Goal: Task Accomplishment & Management: Manage account settings

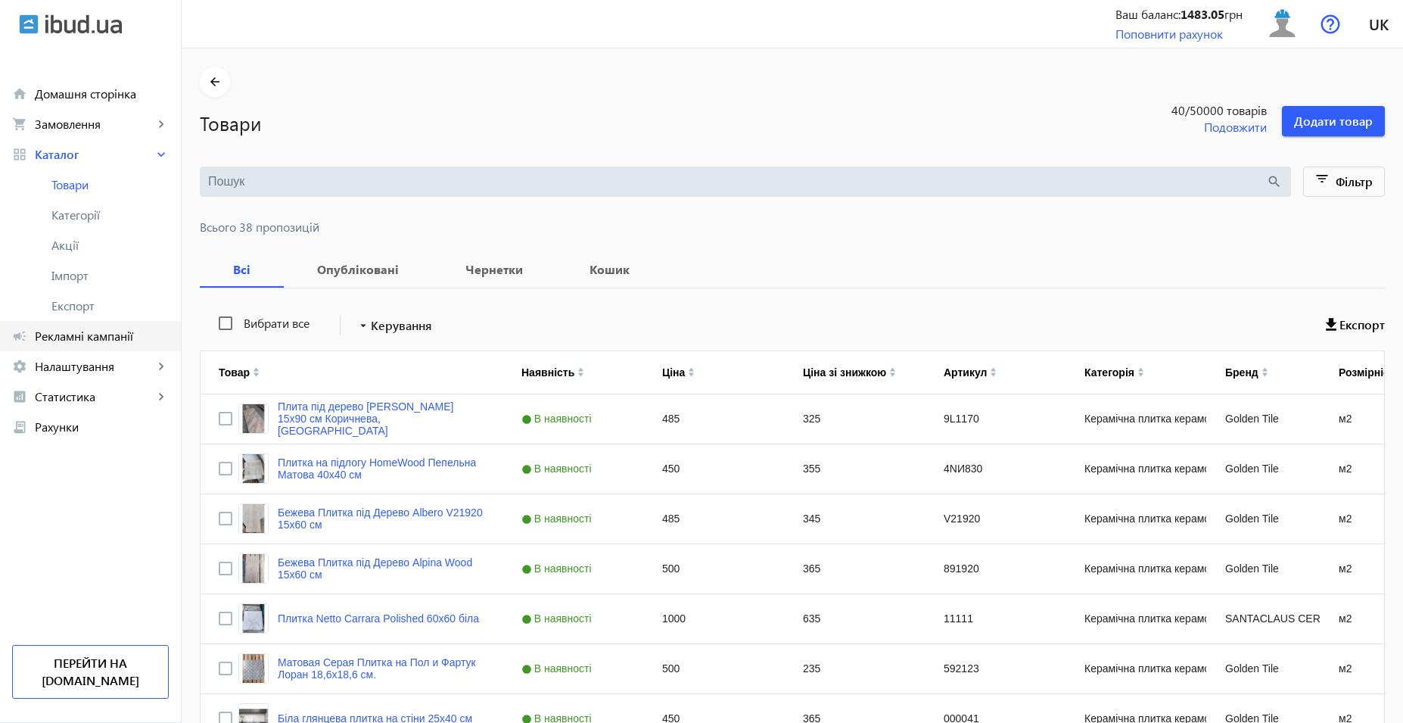
click at [122, 325] on link "campaign Рекламні кампанії" at bounding box center [90, 336] width 181 height 30
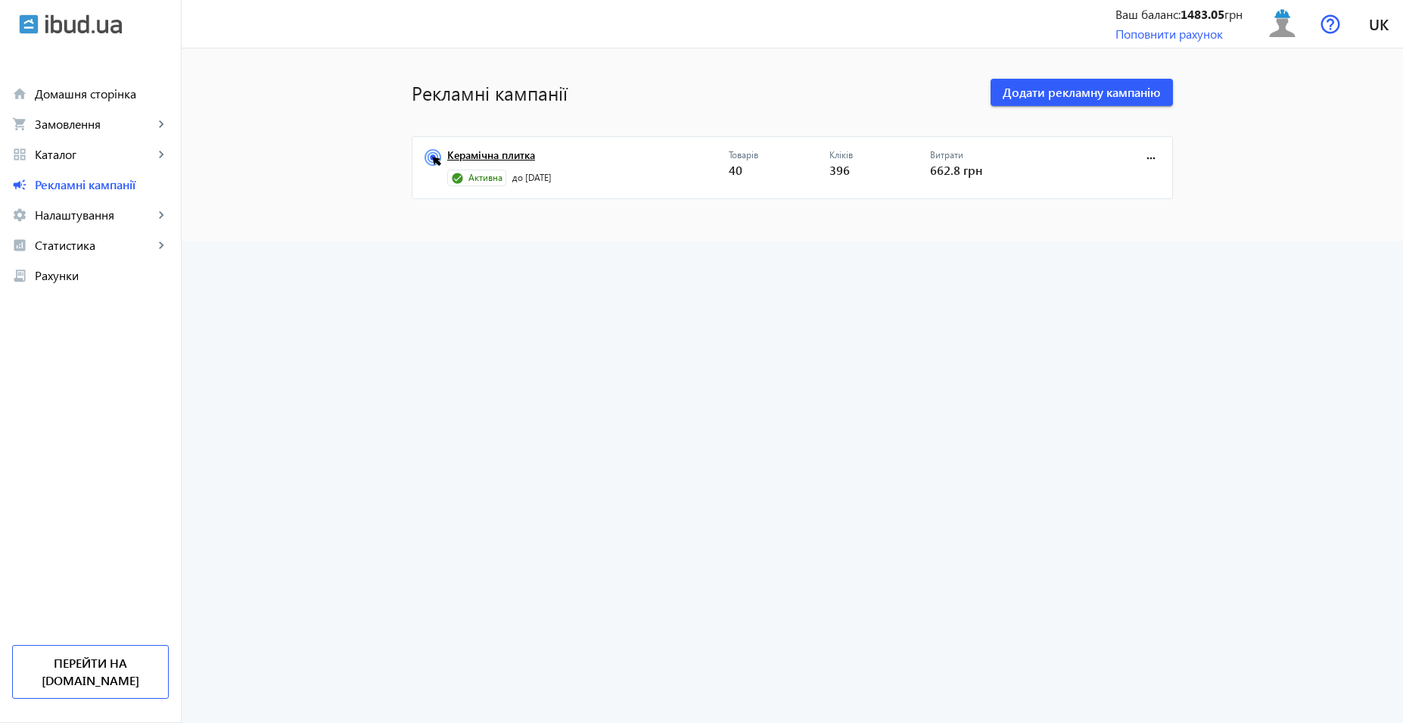
click at [493, 159] on link "Керамічна плитка" at bounding box center [587, 159] width 281 height 21
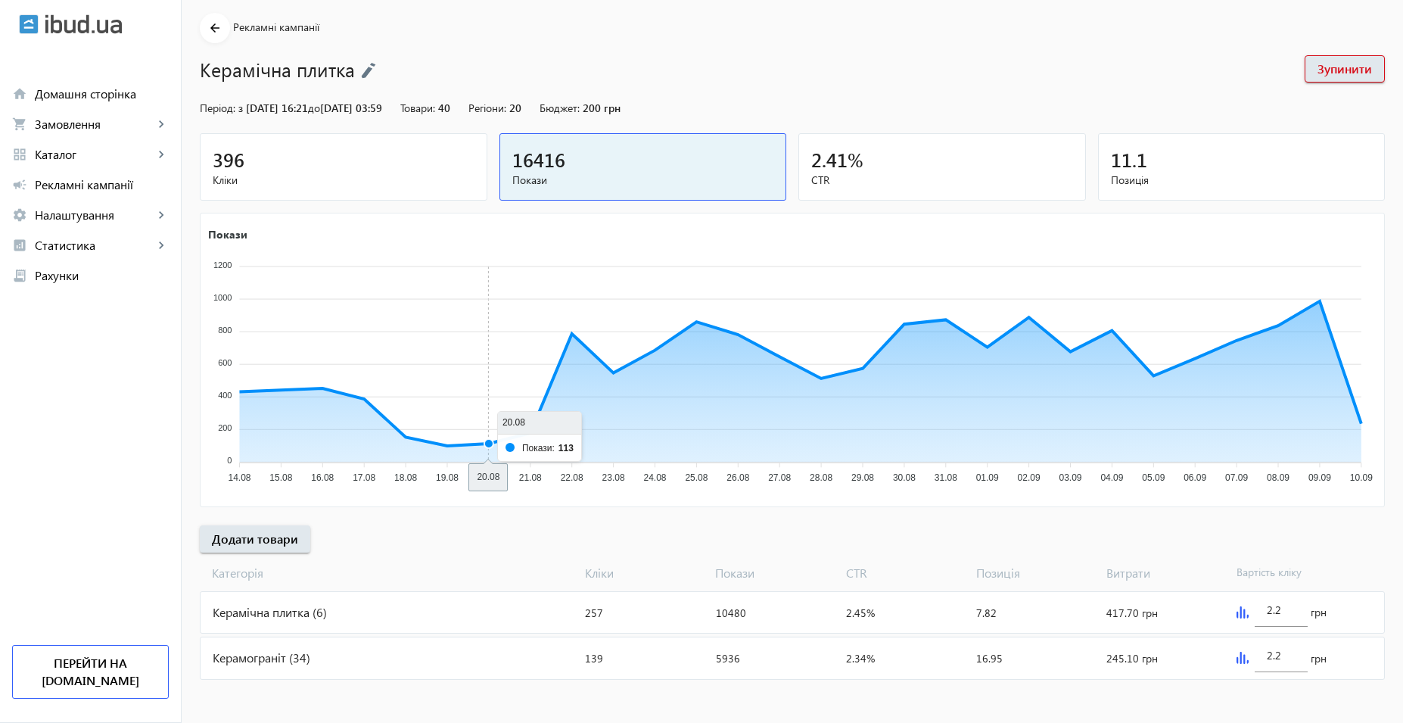
scroll to position [56, 0]
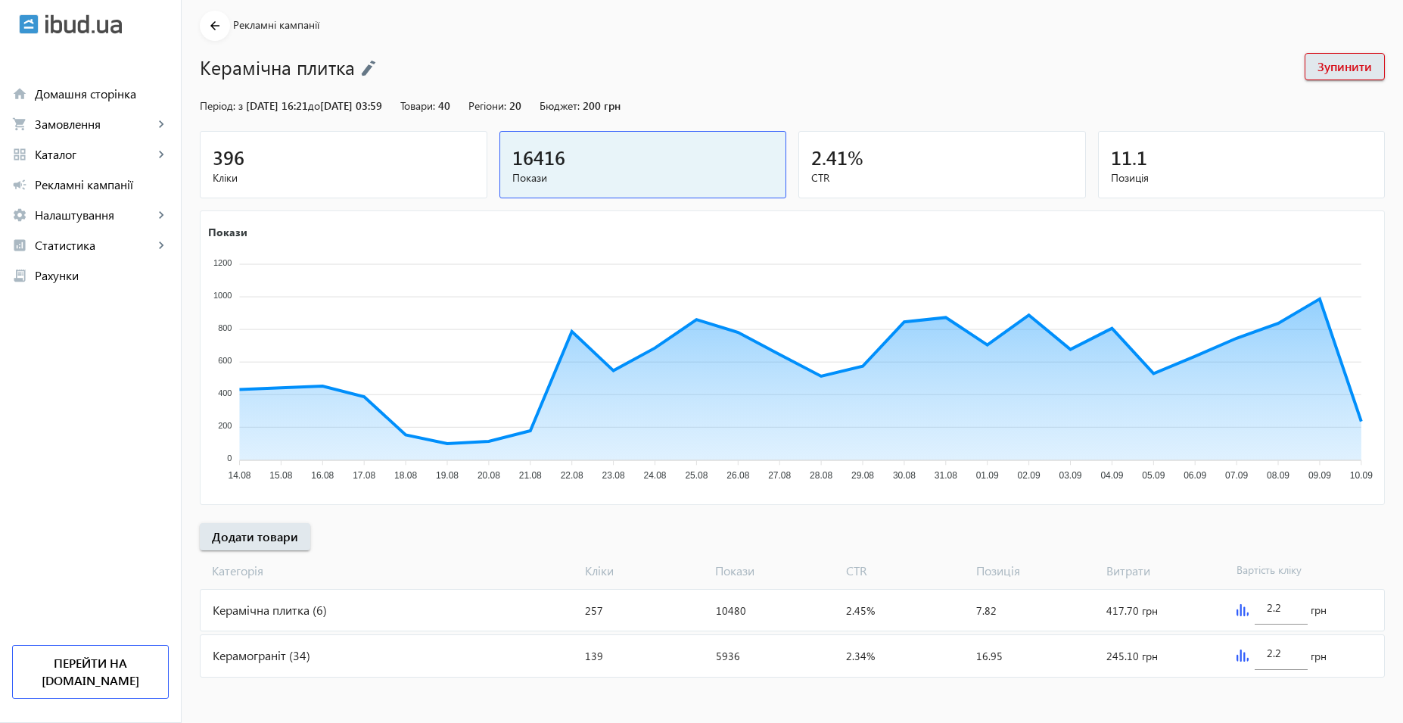
click at [385, 614] on div "Керамічна плитка (6)" at bounding box center [390, 609] width 378 height 41
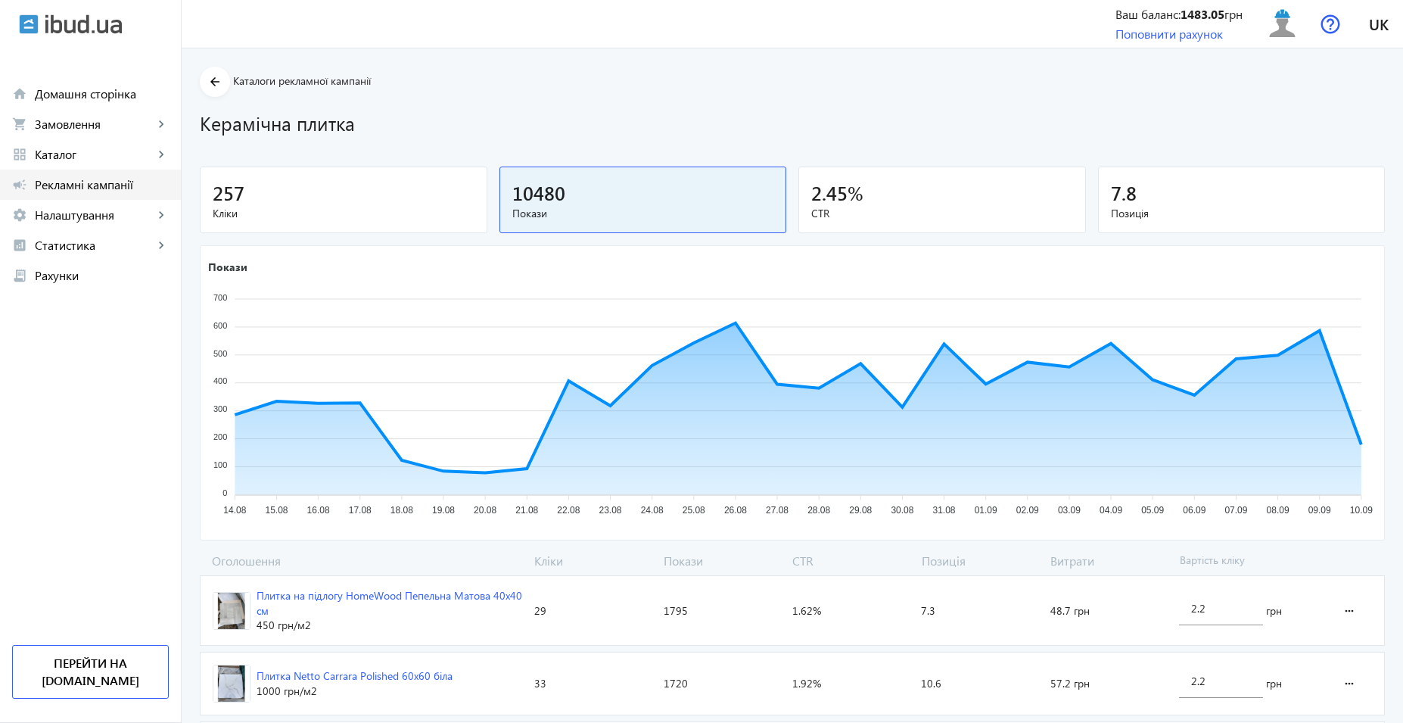
click at [107, 182] on span "Рекламні кампанії" at bounding box center [102, 184] width 134 height 15
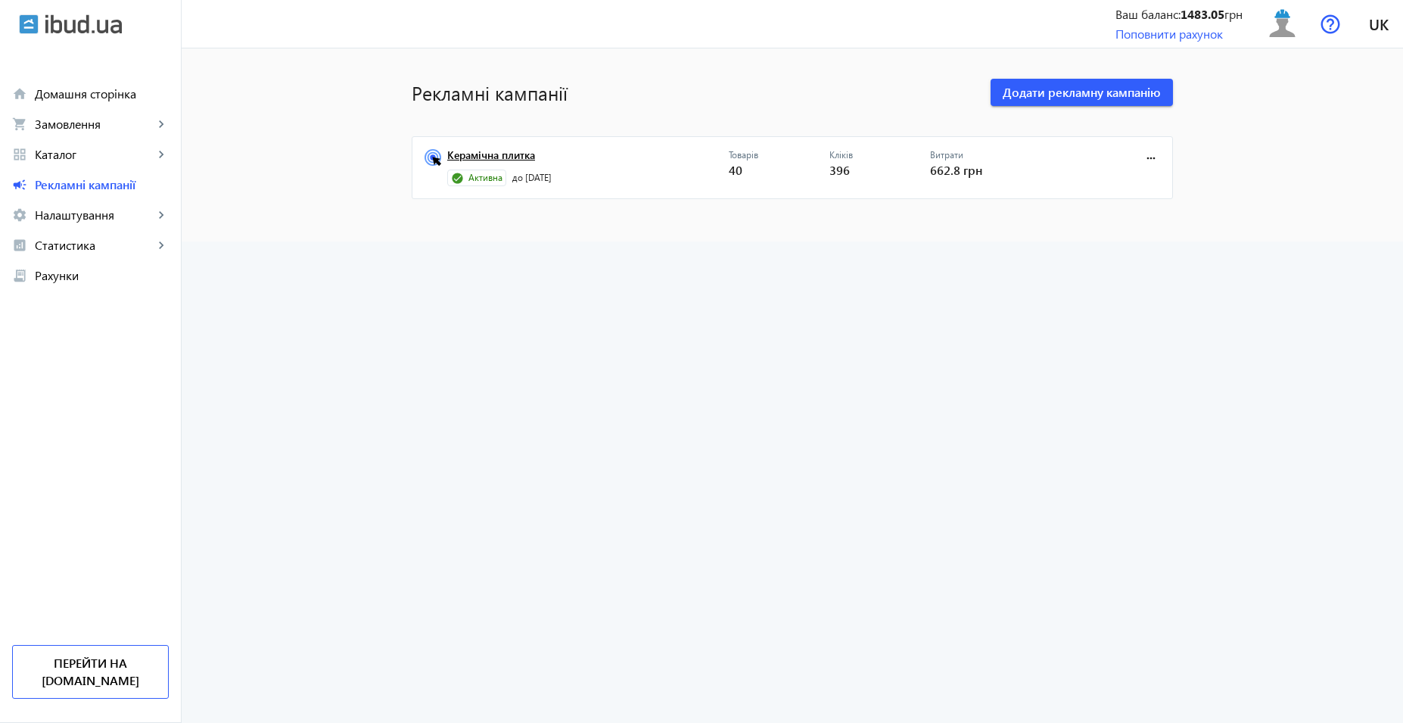
click at [508, 152] on link "Керамічна плитка" at bounding box center [587, 159] width 281 height 21
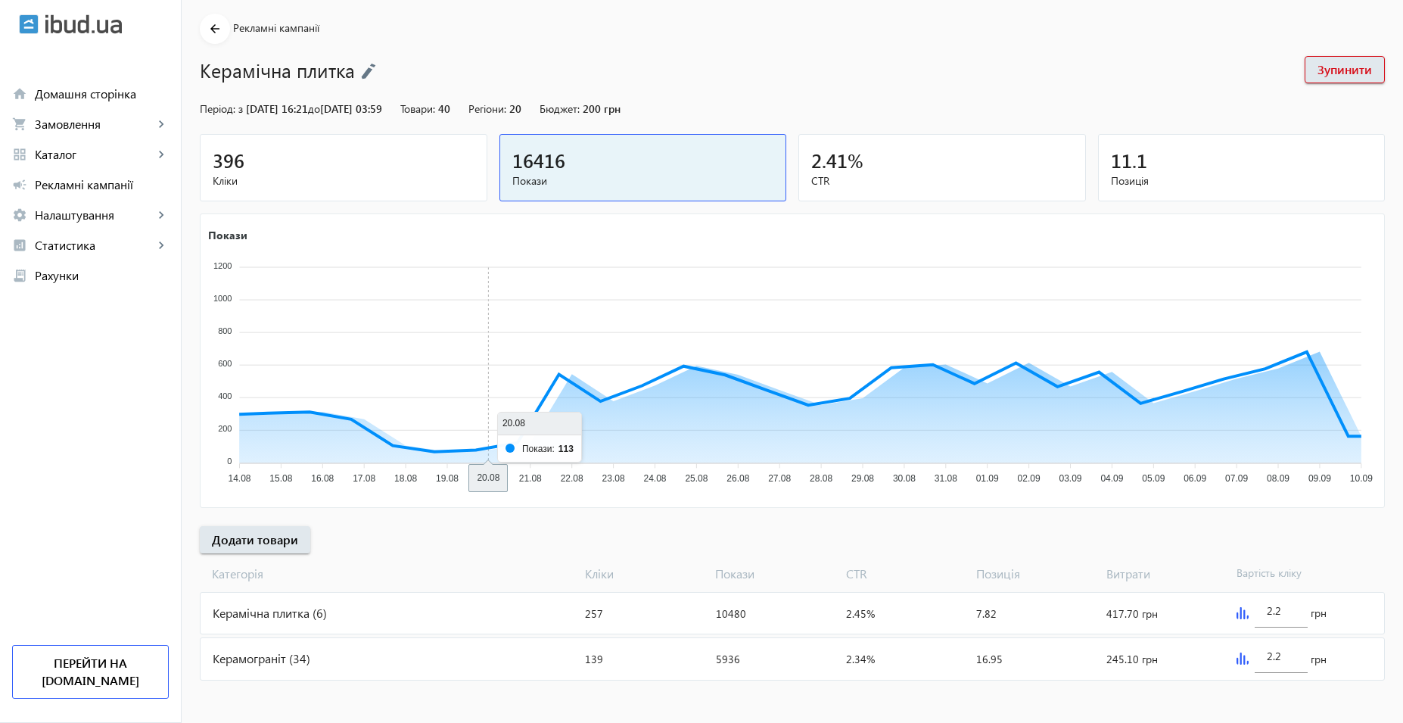
scroll to position [56, 0]
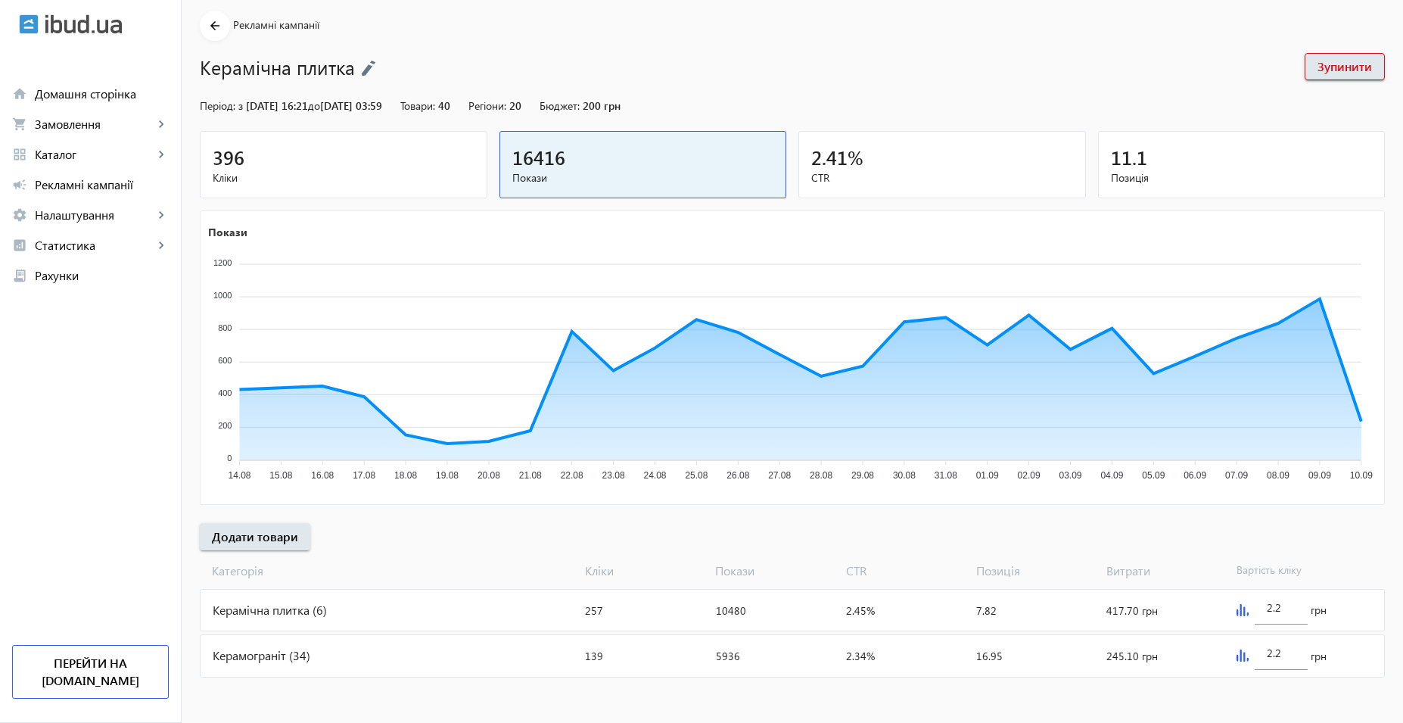
click at [327, 662] on div "Керамограніт (34)" at bounding box center [390, 655] width 378 height 41
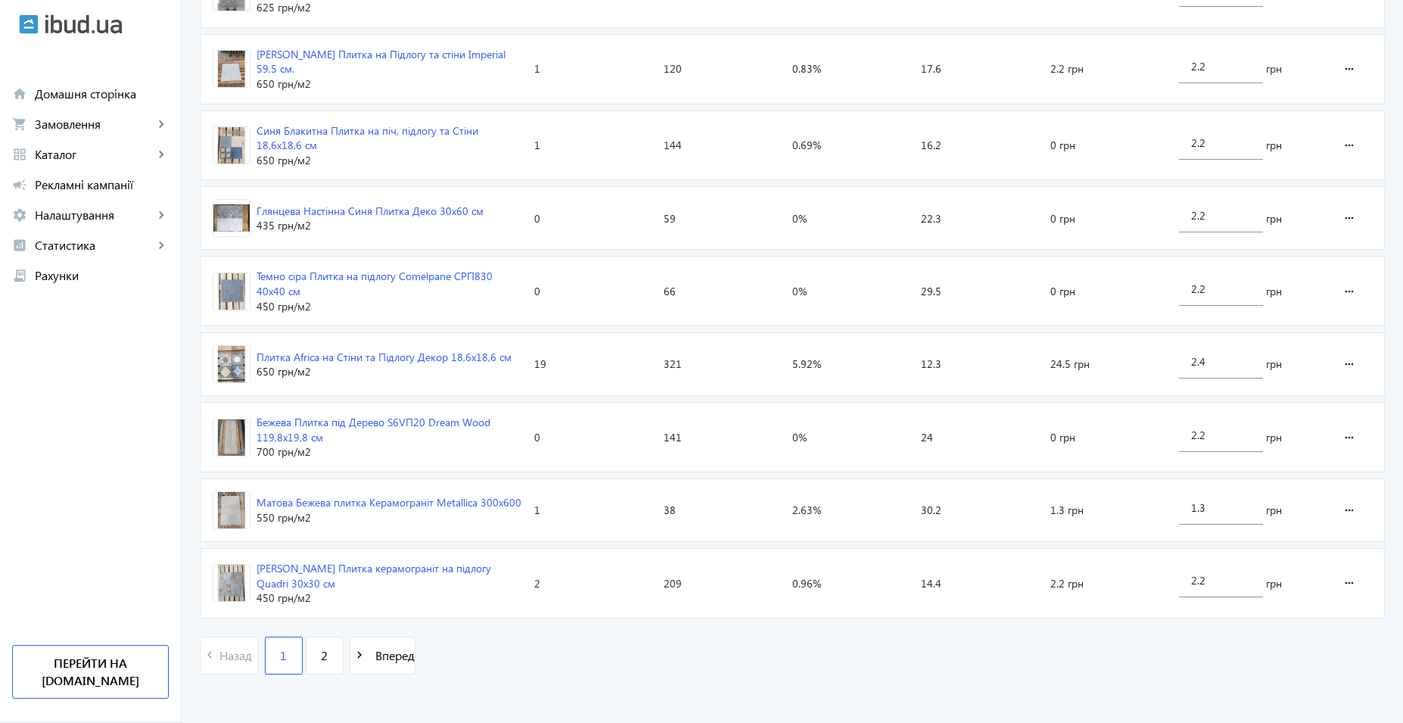
scroll to position [2175, 0]
click at [321, 651] on link "2" at bounding box center [325, 653] width 38 height 38
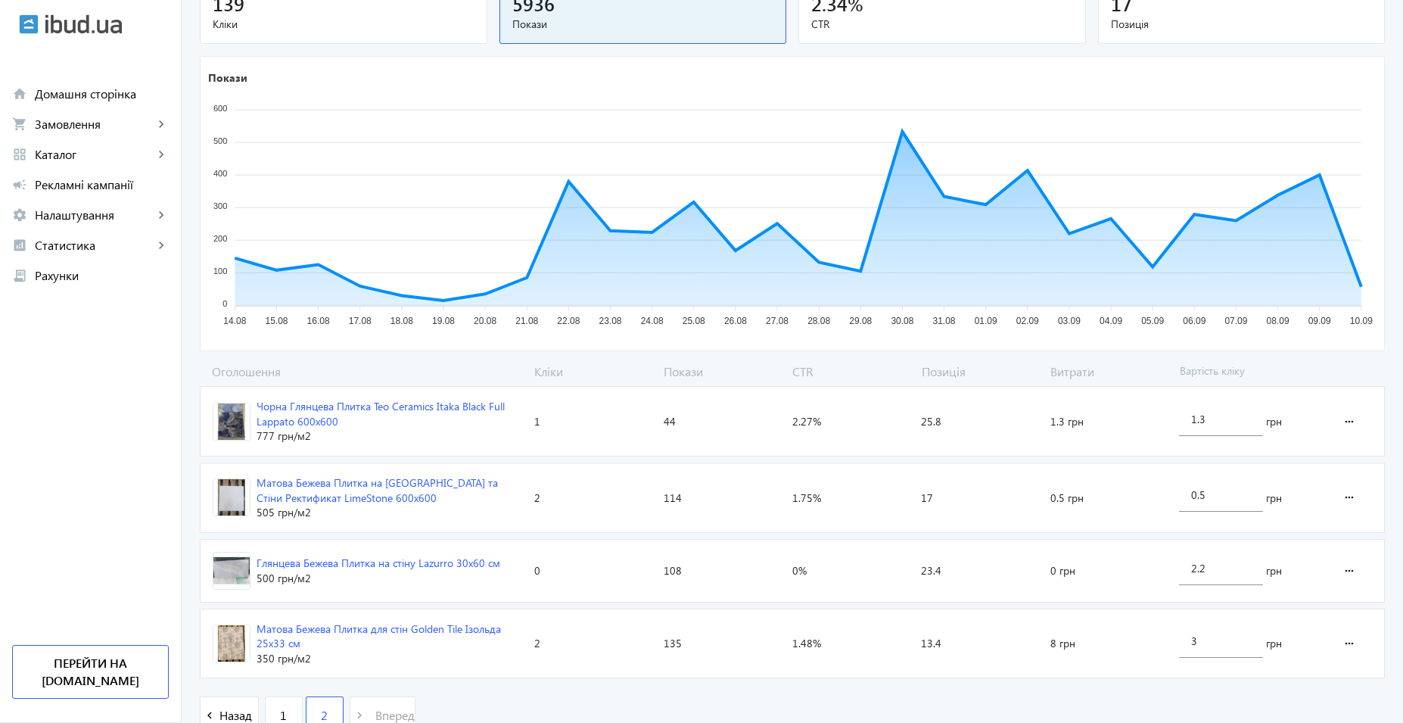
scroll to position [258, 0]
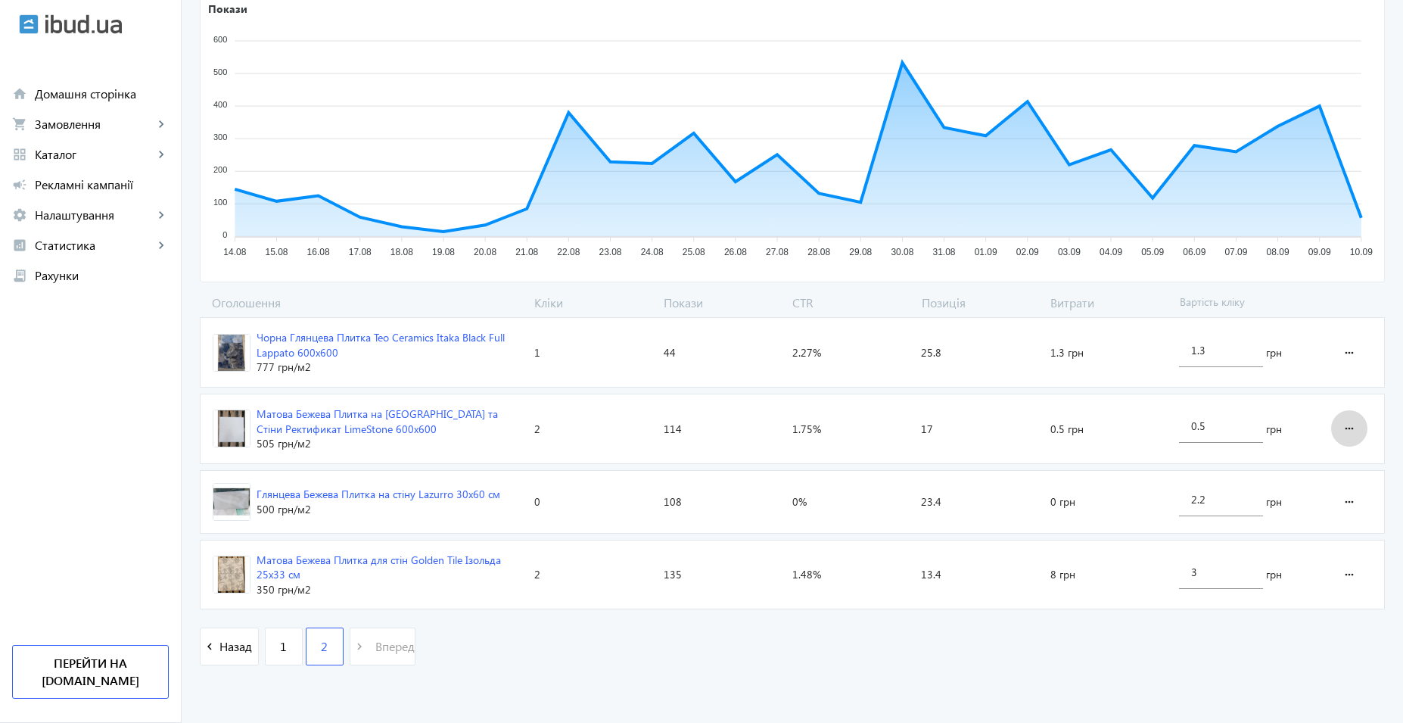
click at [1348, 431] on mat-icon "more_horiz" at bounding box center [1349, 428] width 18 height 36
click at [1289, 549] on span "Видалити оголошення" at bounding box center [1294, 543] width 121 height 12
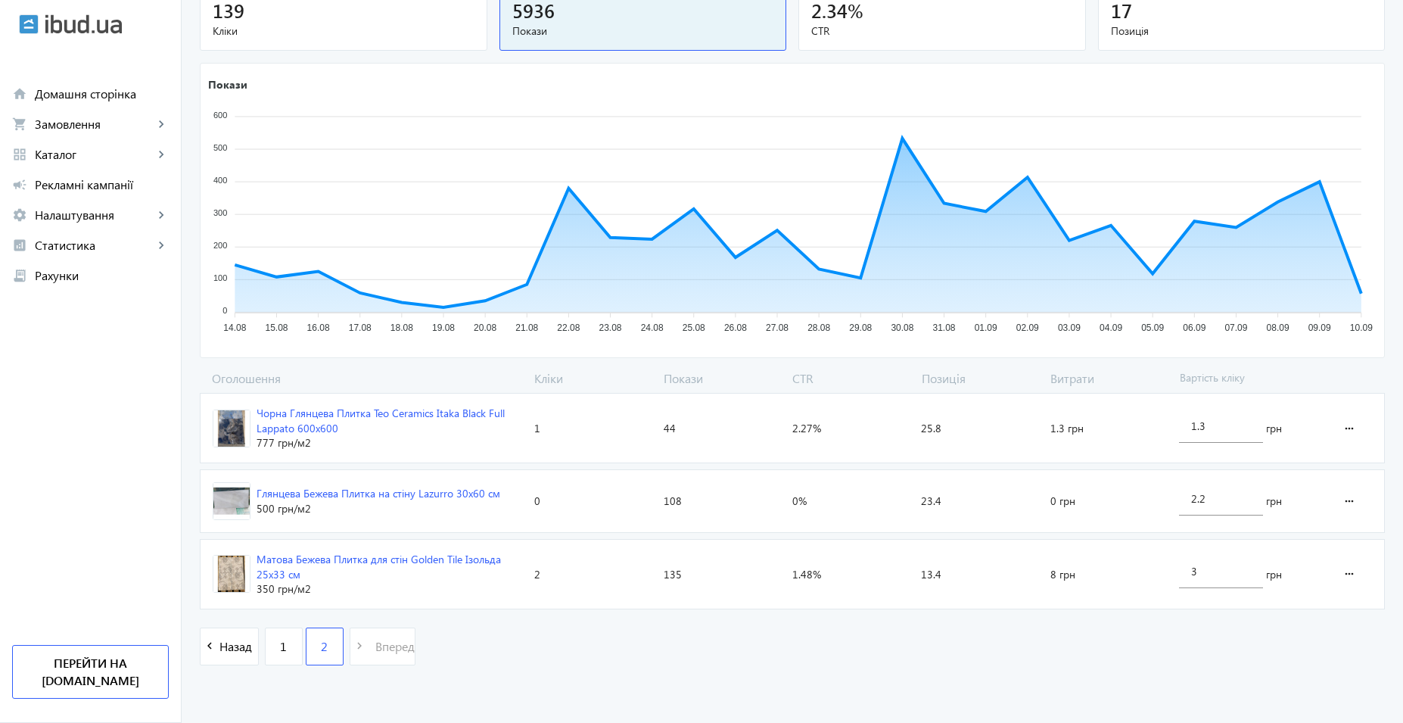
scroll to position [182, 0]
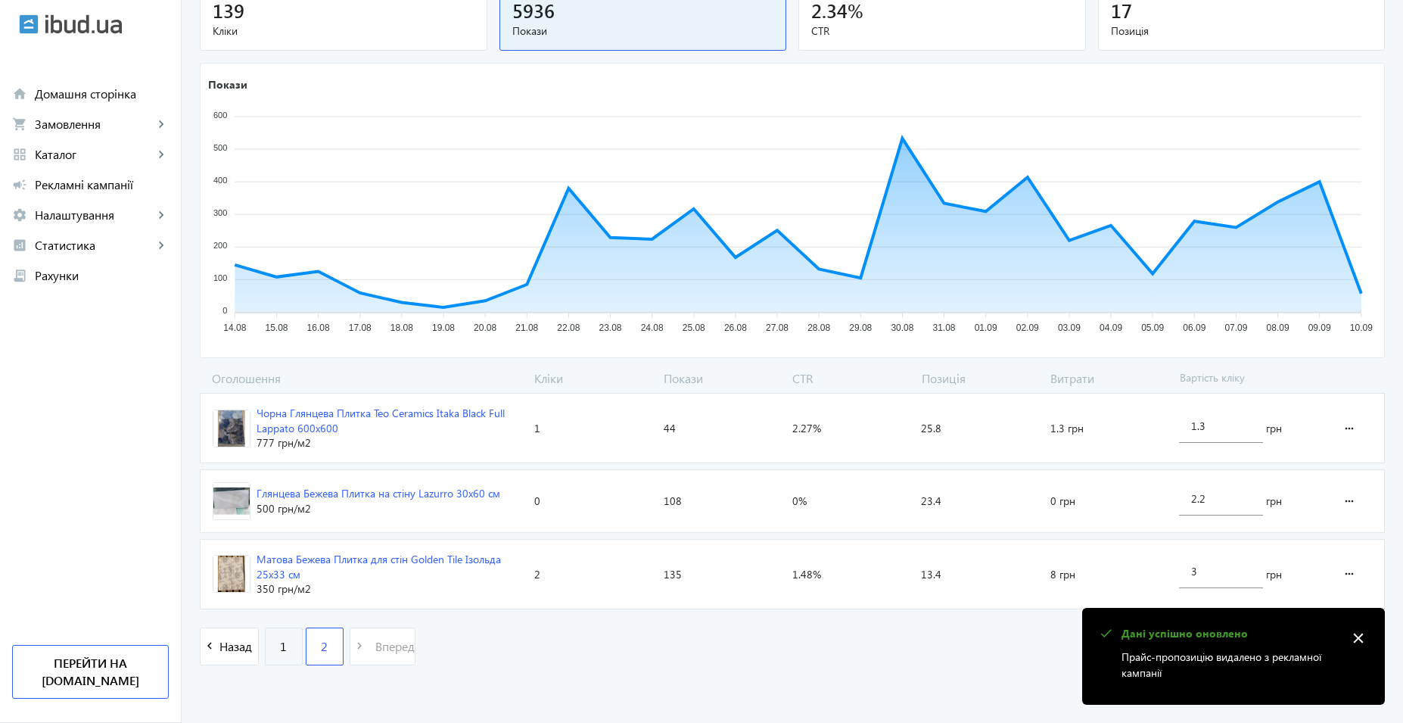
click at [280, 652] on span "1" at bounding box center [283, 646] width 7 height 17
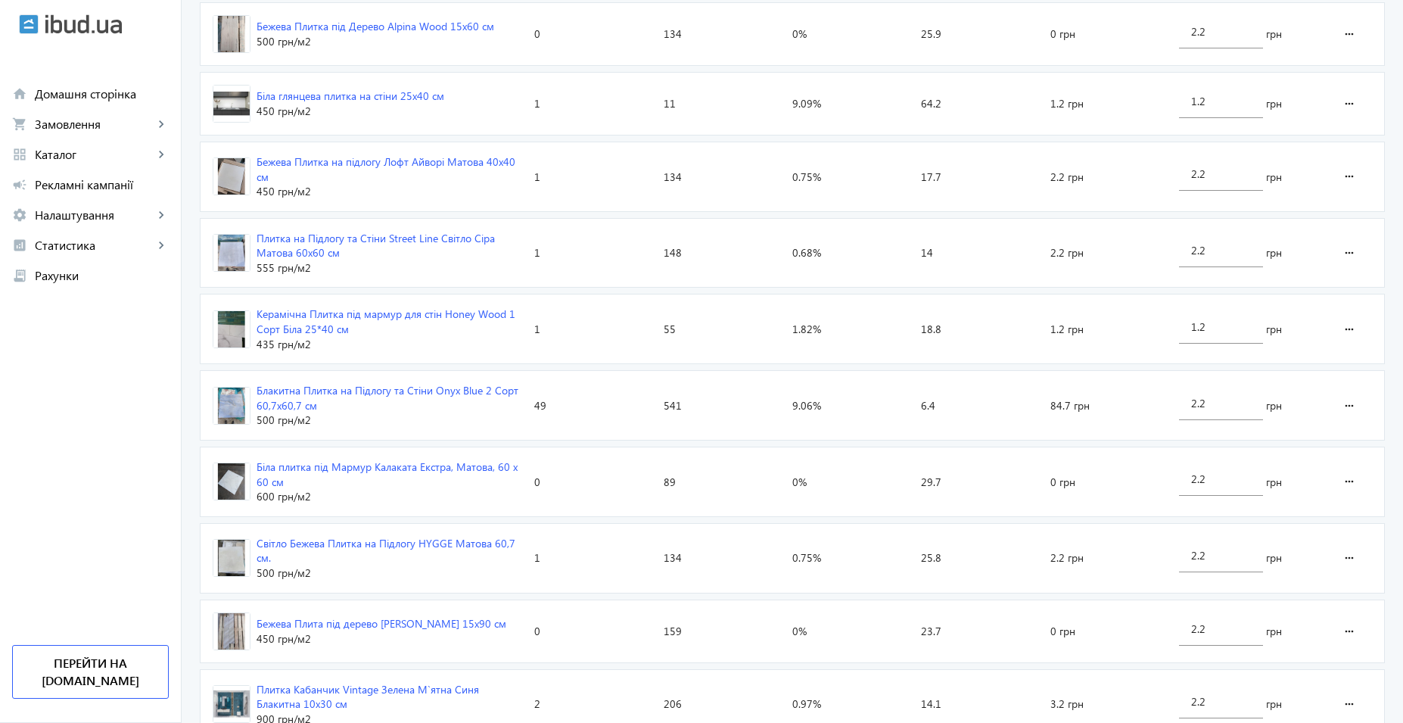
scroll to position [757, 0]
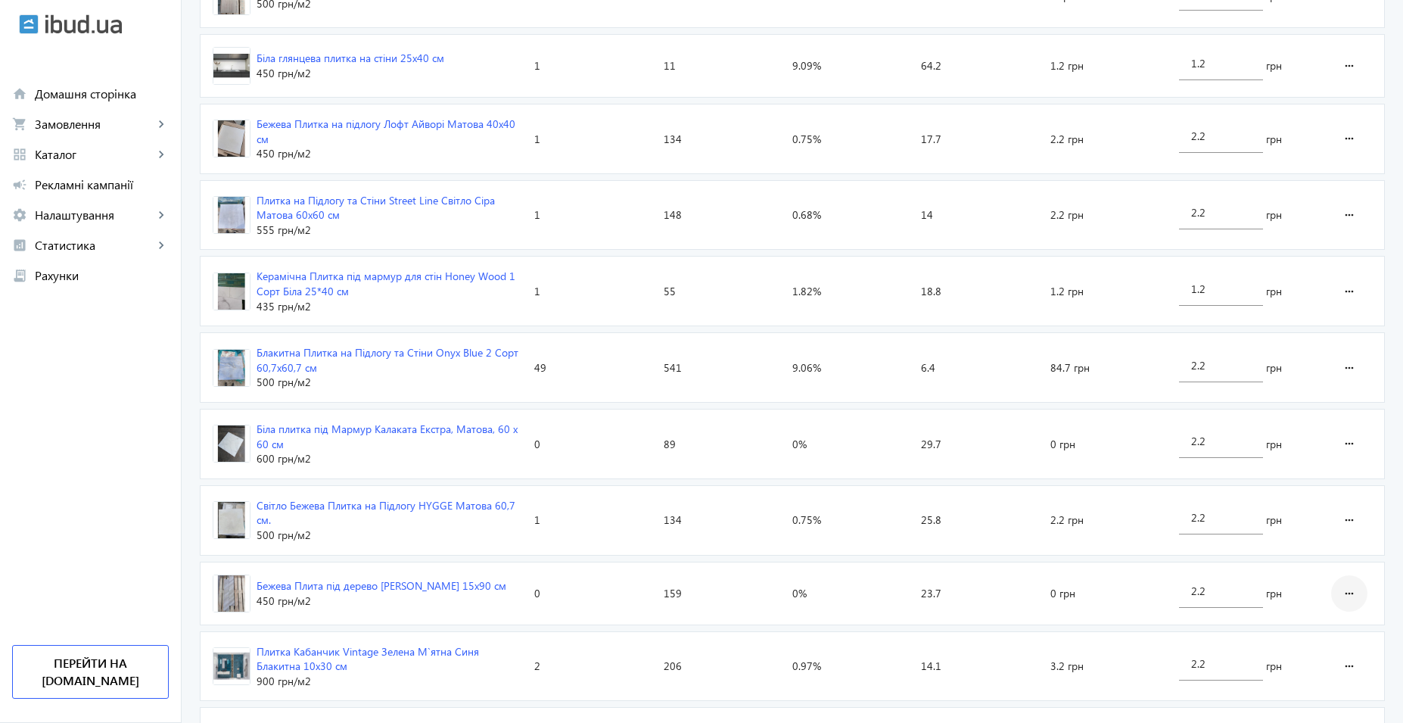
click at [1348, 588] on mat-icon "more_horiz" at bounding box center [1349, 593] width 18 height 36
click at [1300, 548] on span "Видалити оголошення" at bounding box center [1294, 544] width 121 height 12
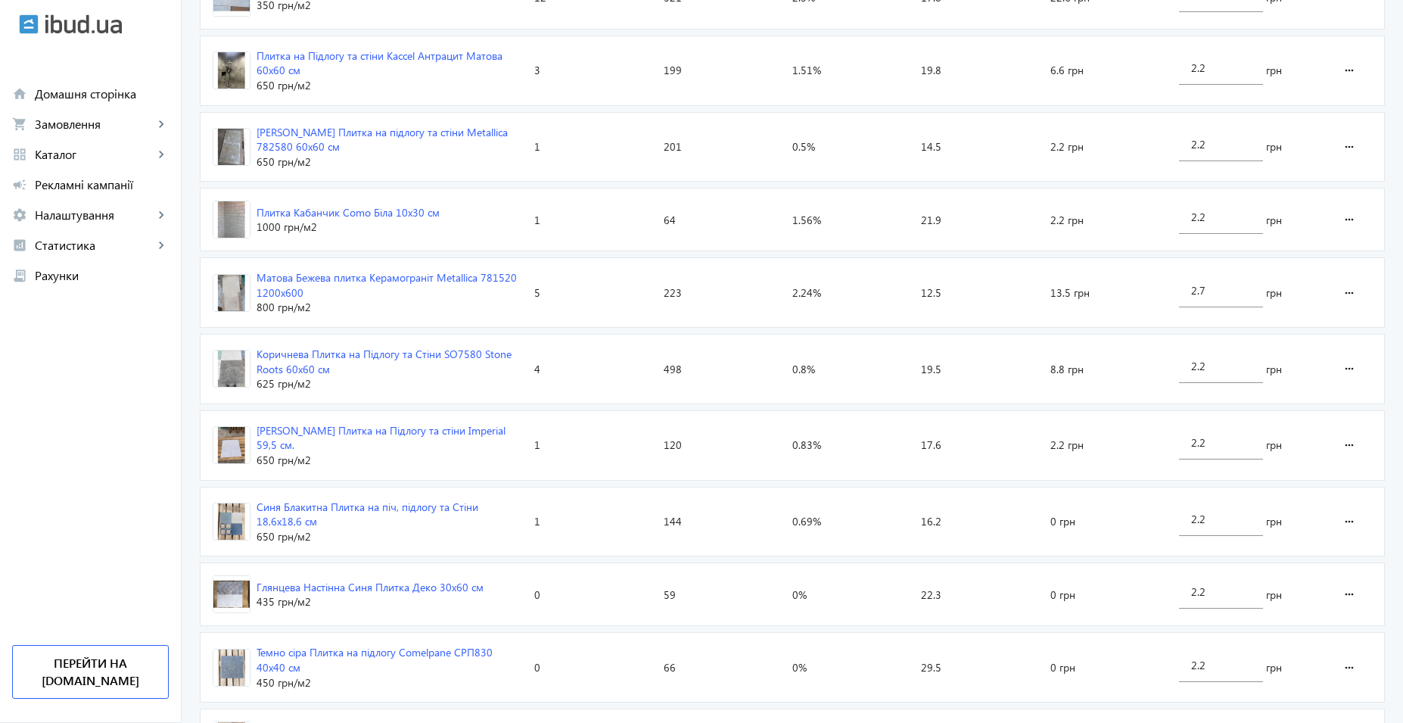
scroll to position [1273, 0]
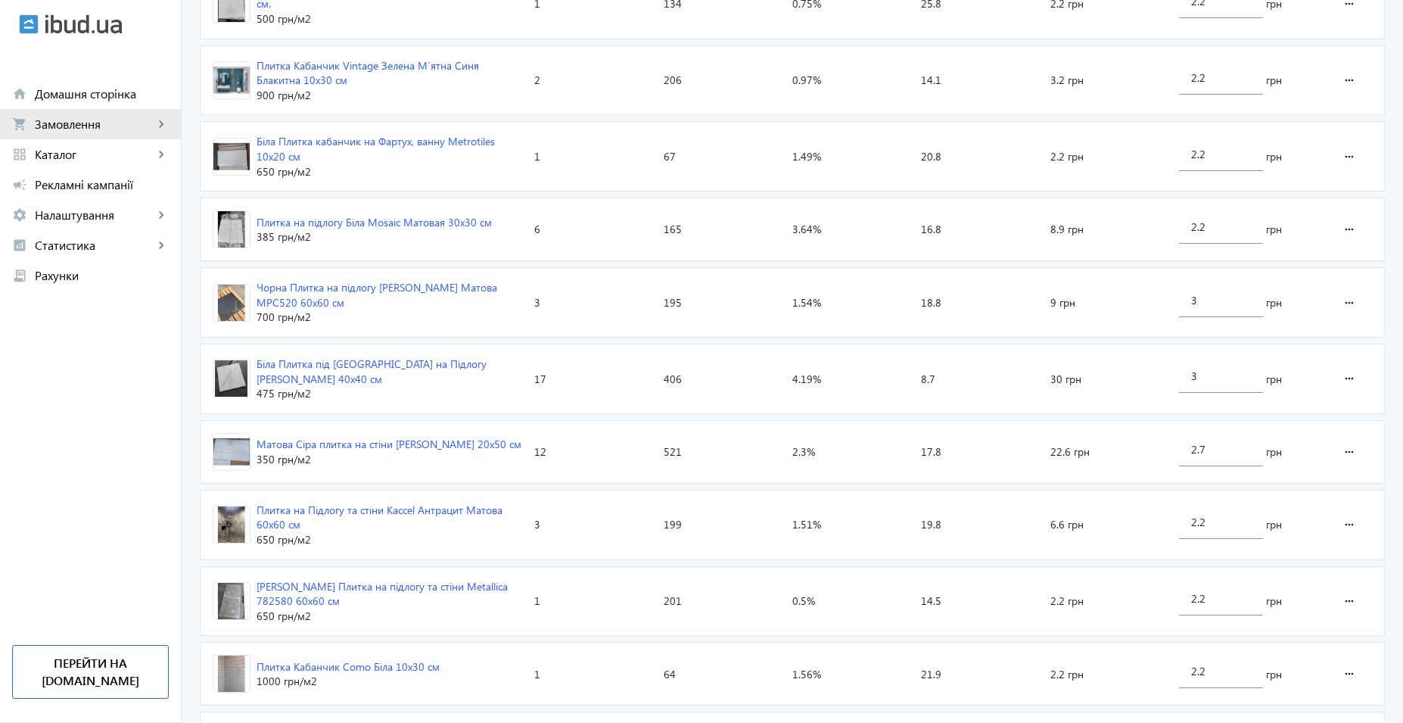
click at [88, 137] on link "shopping_cart Замовлення keyboard_arrow_right" at bounding box center [90, 124] width 181 height 30
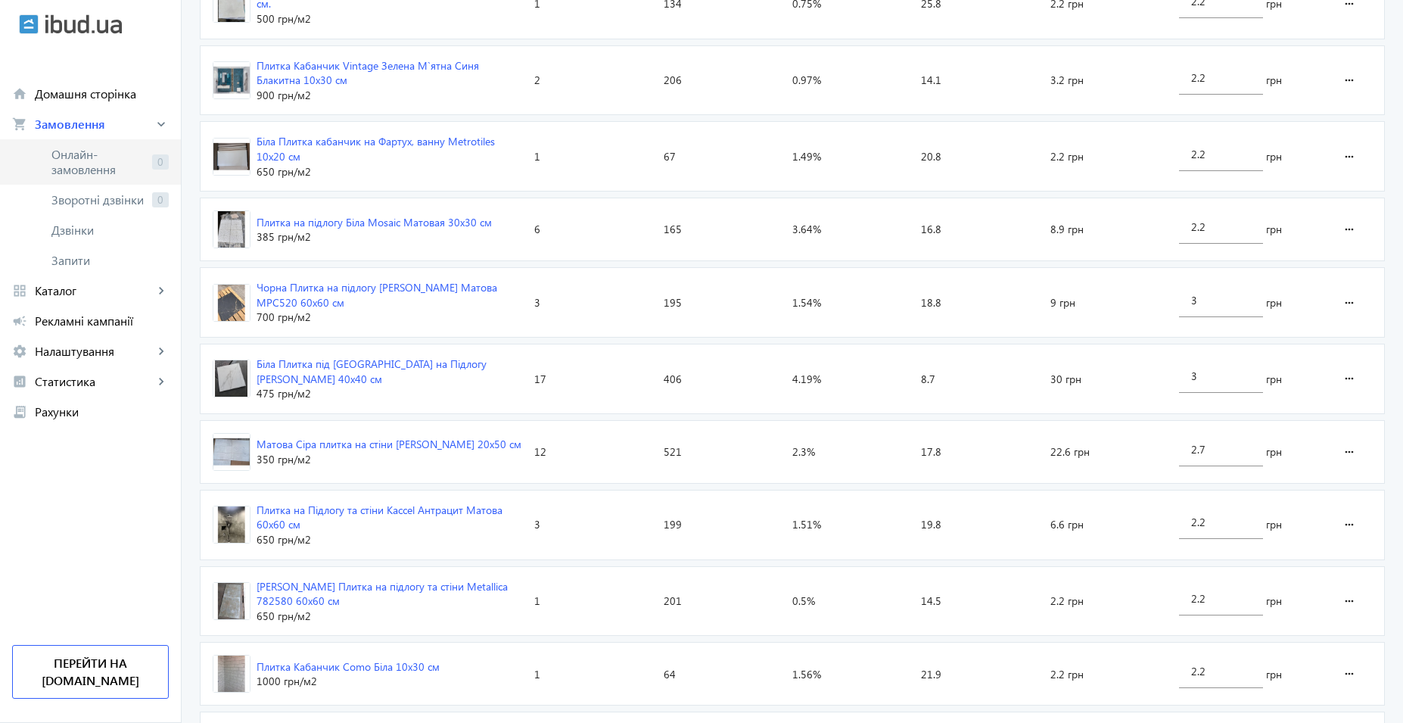
click at [129, 169] on span "Онлайн-замовлення" at bounding box center [98, 162] width 95 height 30
